Goal: Transaction & Acquisition: Book appointment/travel/reservation

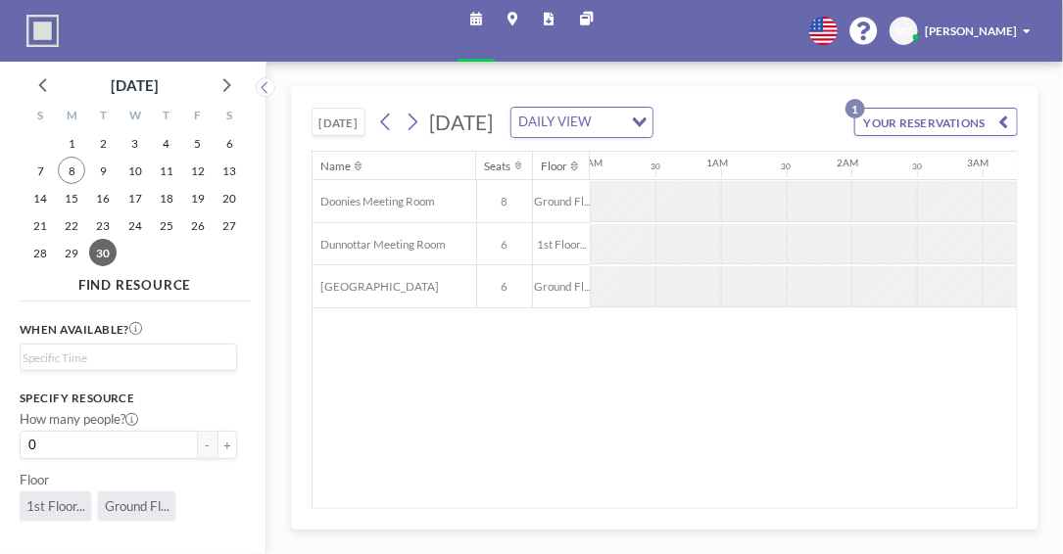
scroll to position [0, 954]
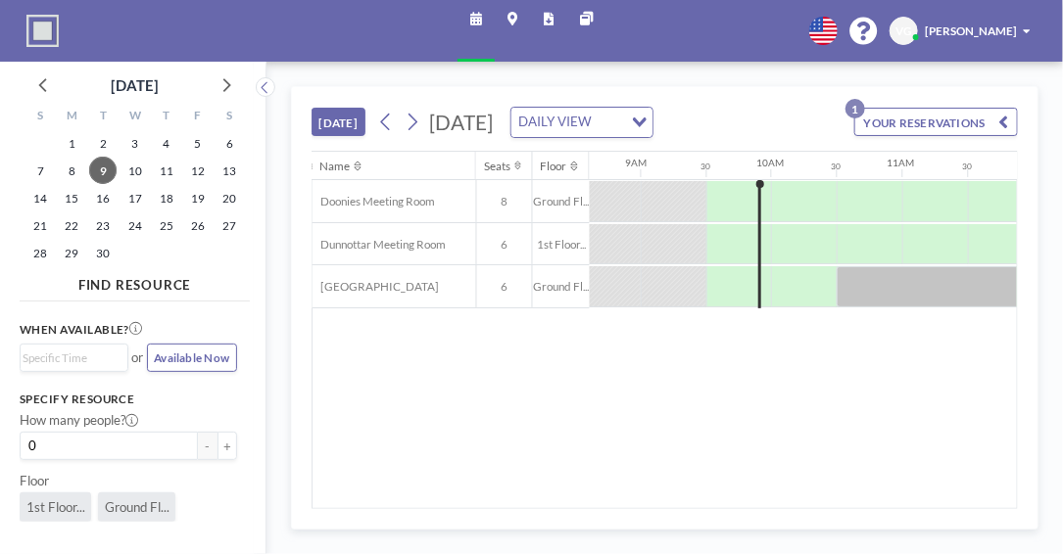
scroll to position [0, 1145]
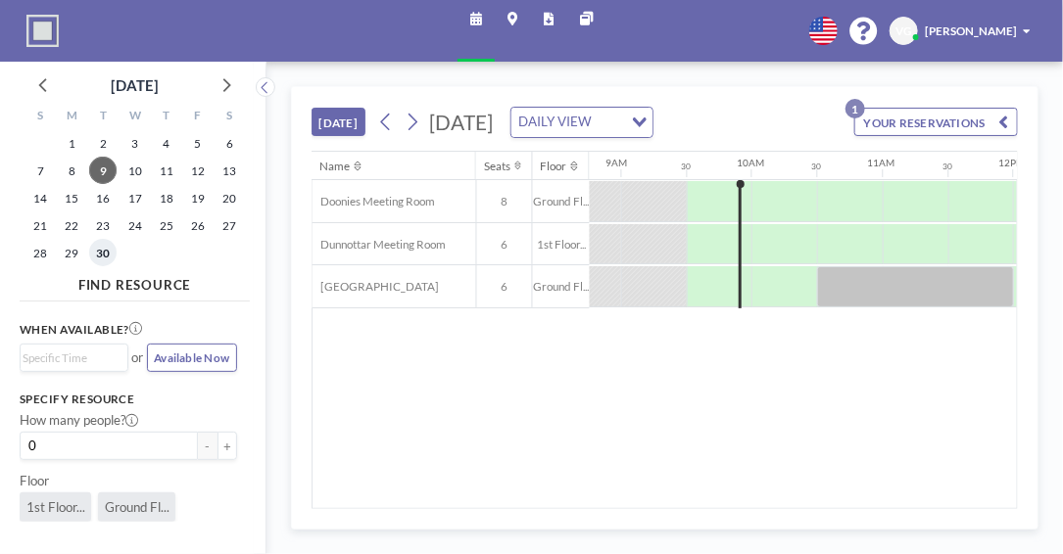
click at [101, 251] on span "30" at bounding box center [102, 252] width 27 height 27
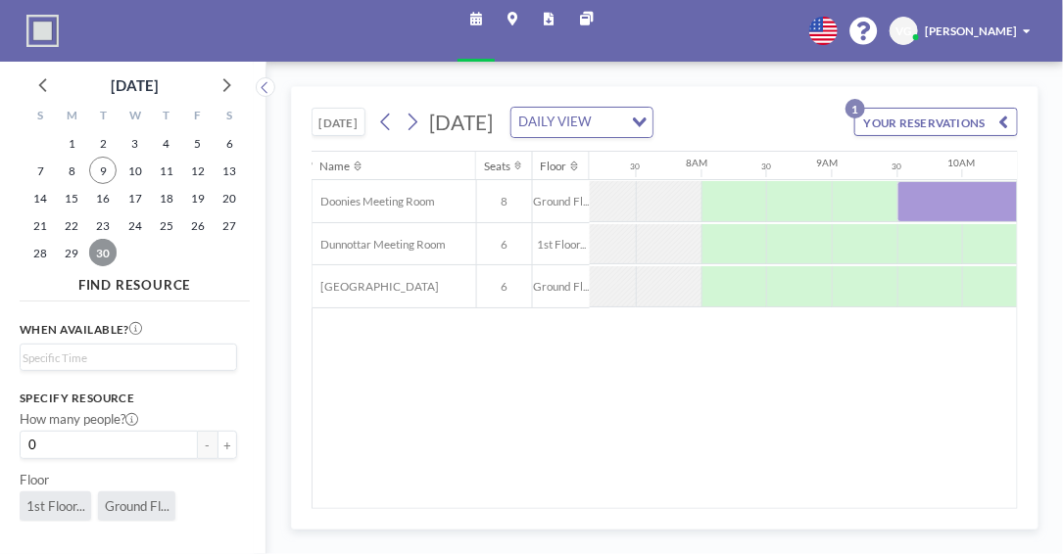
scroll to position [0, 954]
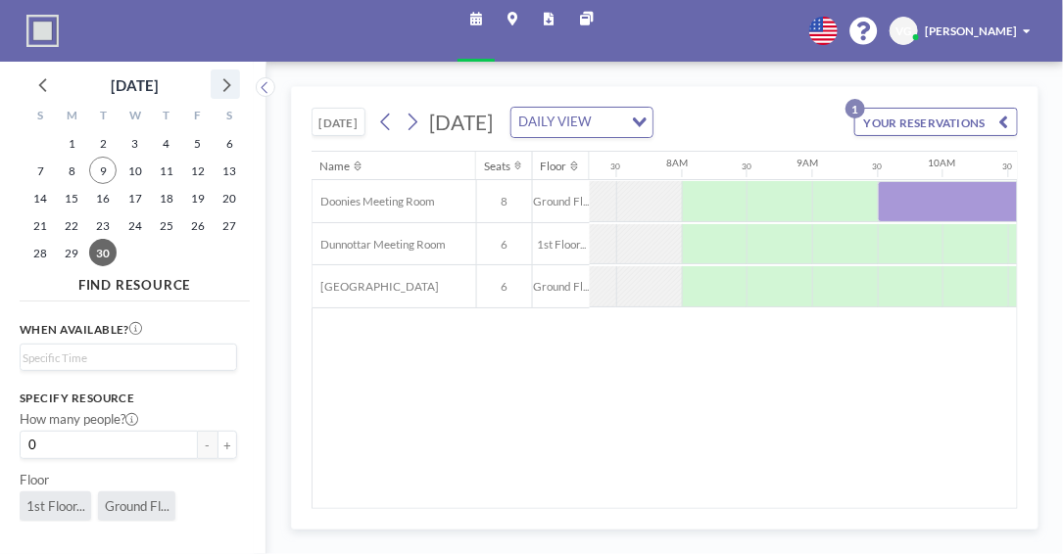
click at [222, 83] on icon at bounding box center [225, 83] width 25 height 25
click at [139, 135] on span "1" at bounding box center [134, 142] width 27 height 27
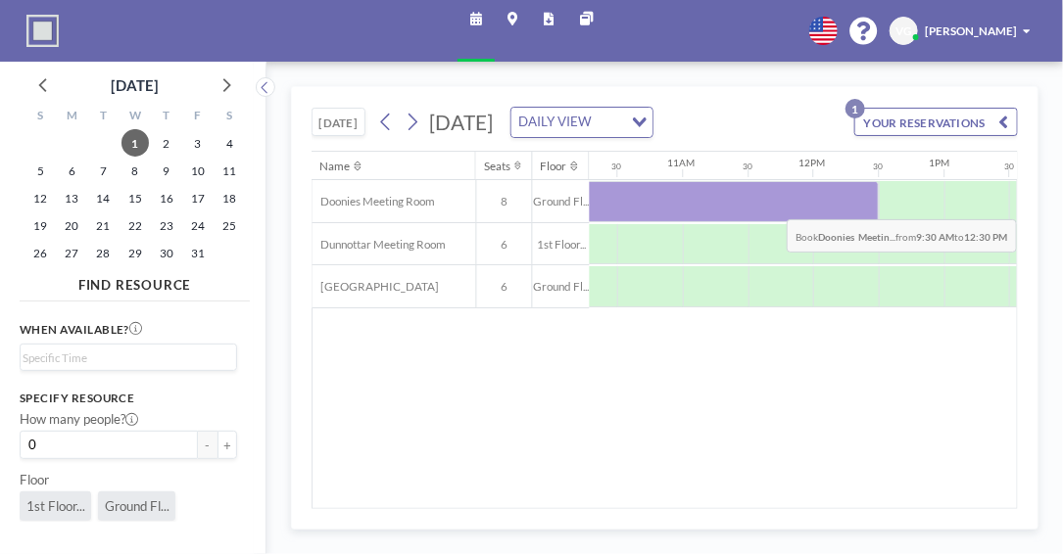
scroll to position [0, 1373]
drag, startPoint x: 767, startPoint y: 218, endPoint x: 776, endPoint y: 228, distance: 13.2
click at [776, 222] on div at bounding box center [621, 201] width 327 height 41
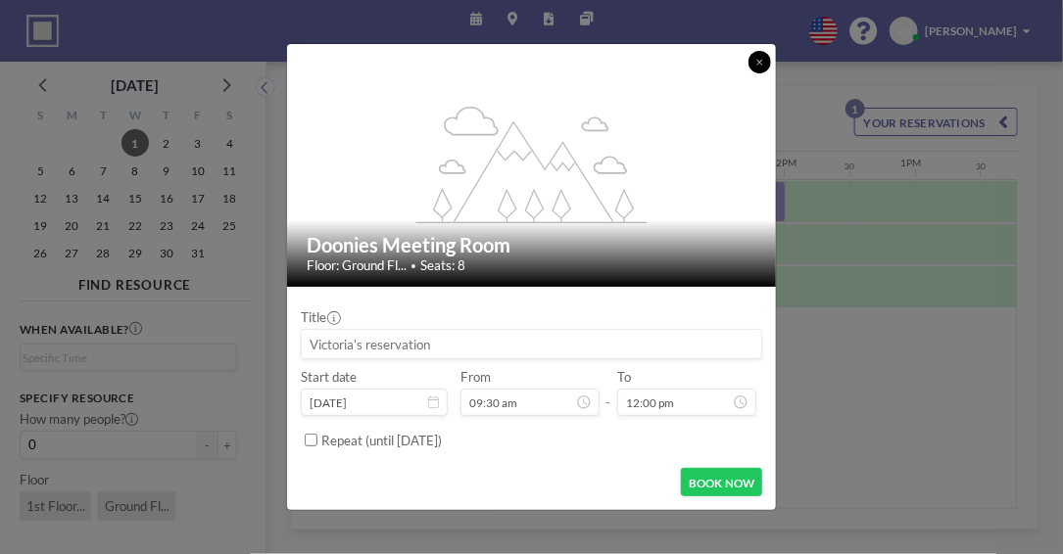
click at [756, 61] on icon at bounding box center [760, 63] width 8 height 10
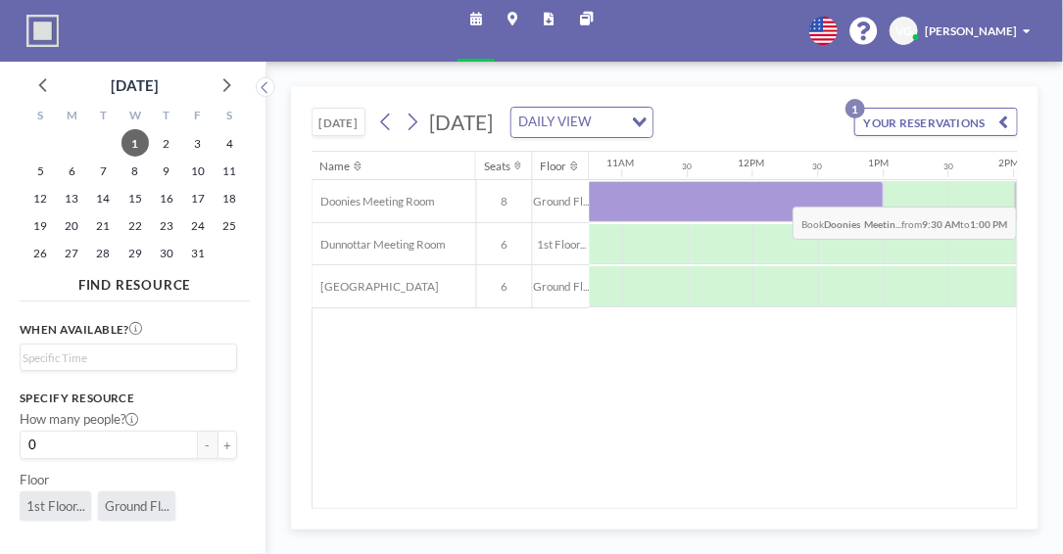
scroll to position [0, 1439]
drag, startPoint x: 709, startPoint y: 202, endPoint x: 775, endPoint y: 212, distance: 66.3
click at [775, 212] on div at bounding box center [589, 201] width 392 height 41
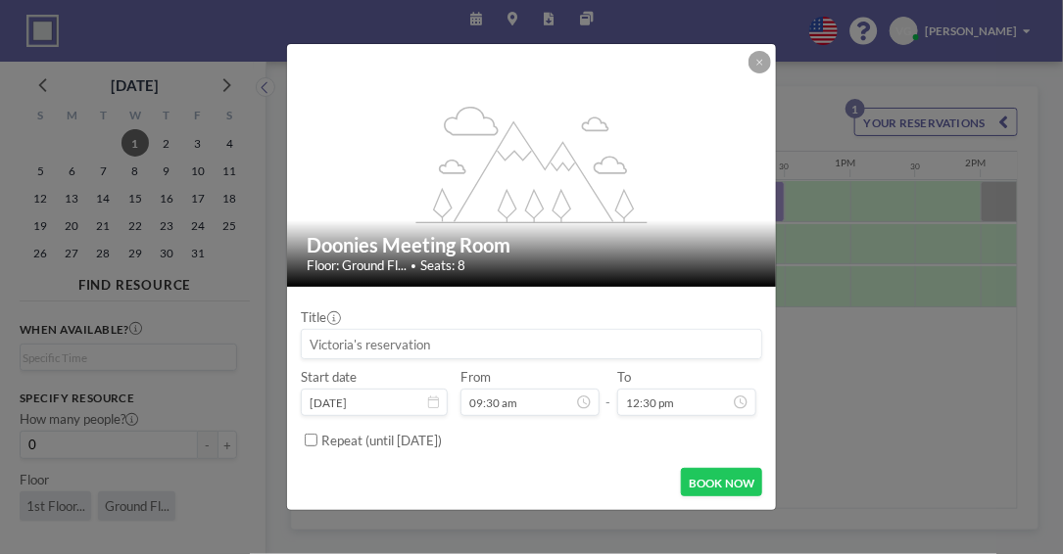
scroll to position [285, 0]
click at [703, 479] on button "BOOK NOW" at bounding box center [721, 482] width 81 height 28
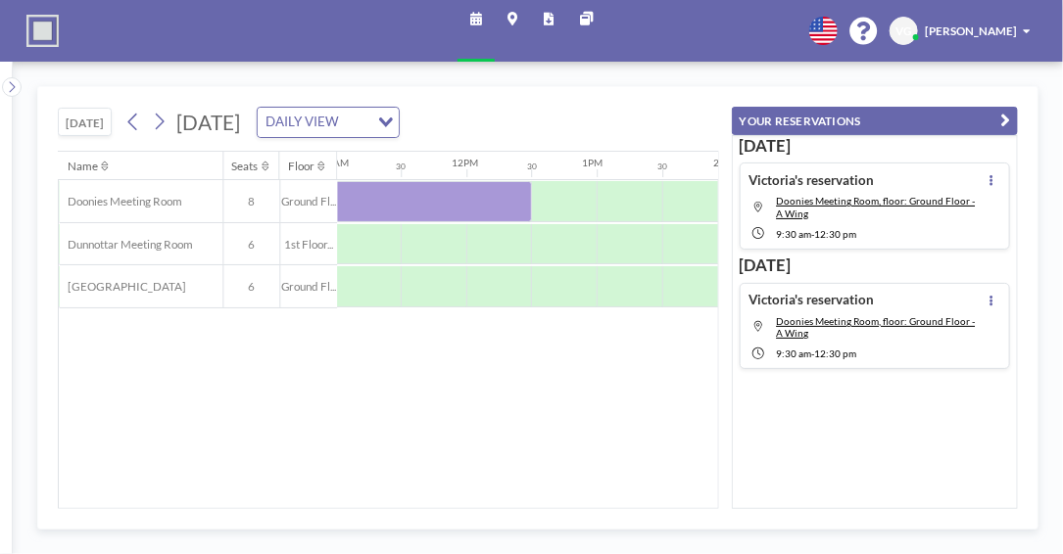
click at [595, 417] on div "Name Seats Floor 12AM 30 1AM 30 2AM 30 3AM 30 4AM 30 5AM 30 6AM 30 7AM 30 8AM 3…" at bounding box center [388, 330] width 658 height 356
click at [777, 59] on div "Schedule Maps Reports Other sites English Polski 日本語 Española VG [PERSON_NAME]" at bounding box center [531, 31] width 1063 height 62
click at [747, 87] on div "YOUR RESERVATIONS [DATE] Victoria's reservation Doonies Meeting Room, floor: Gr…" at bounding box center [868, 298] width 299 height 422
click at [572, 430] on div "Name Seats Floor 12AM 30 1AM 30 2AM 30 3AM 30 4AM 30 5AM 30 6AM 30 7AM 30 8AM 3…" at bounding box center [388, 330] width 658 height 356
click at [1005, 114] on icon "button" at bounding box center [1005, 121] width 10 height 20
